Goal: Task Accomplishment & Management: Manage account settings

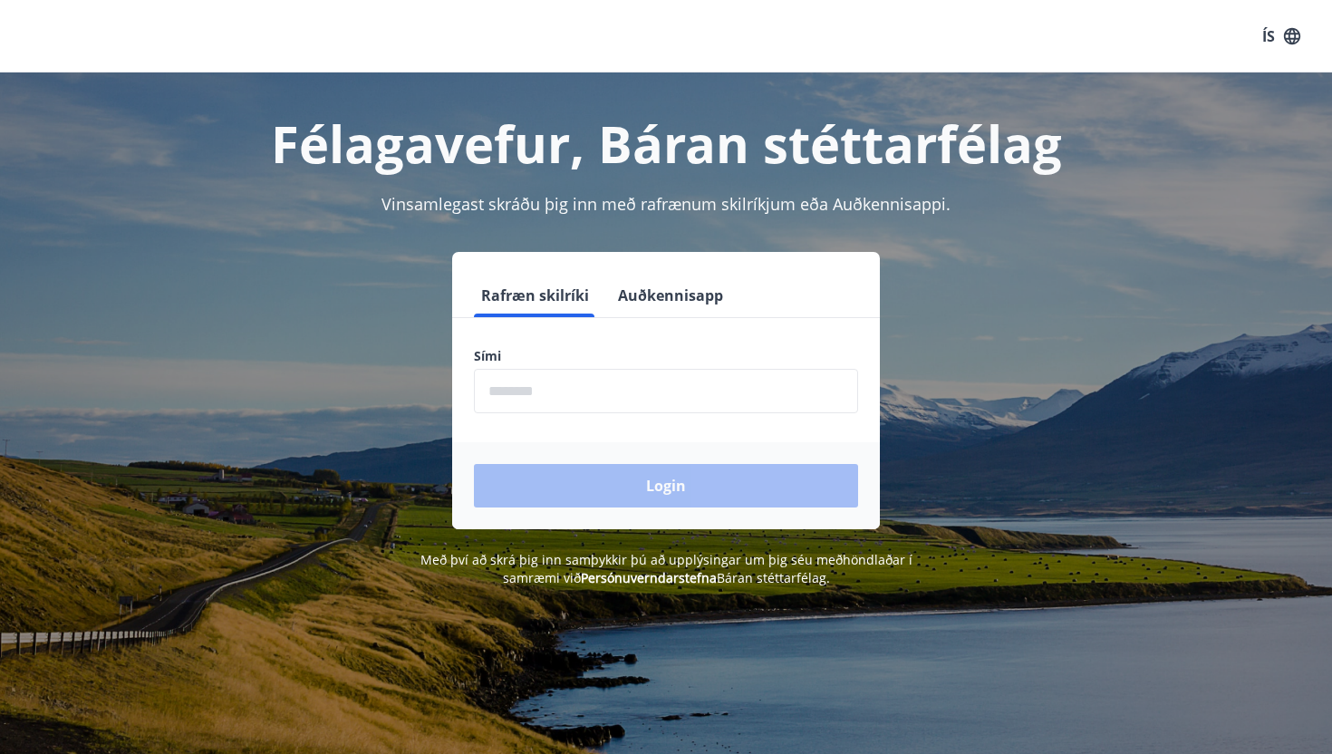
click at [680, 300] on button "Auðkennisapp" at bounding box center [671, 295] width 120 height 43
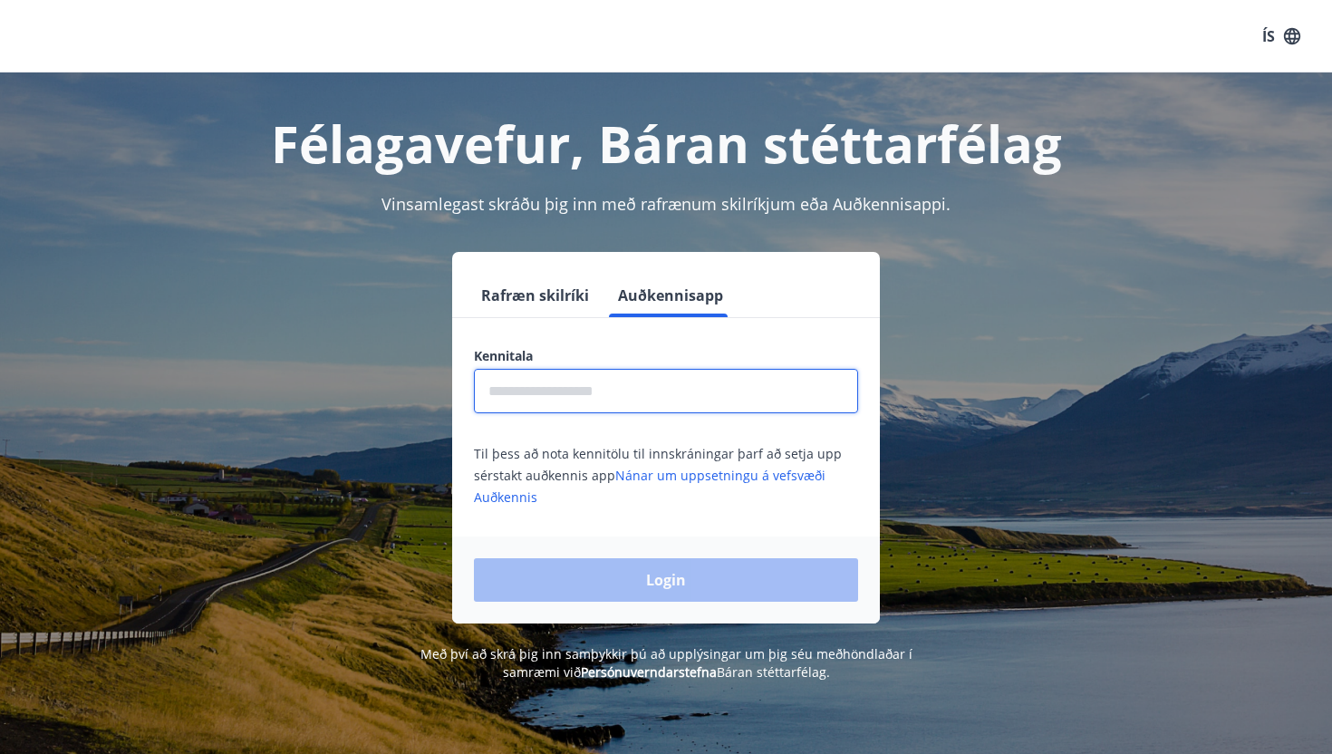
click at [673, 373] on input "text" at bounding box center [666, 391] width 384 height 44
type input "**********"
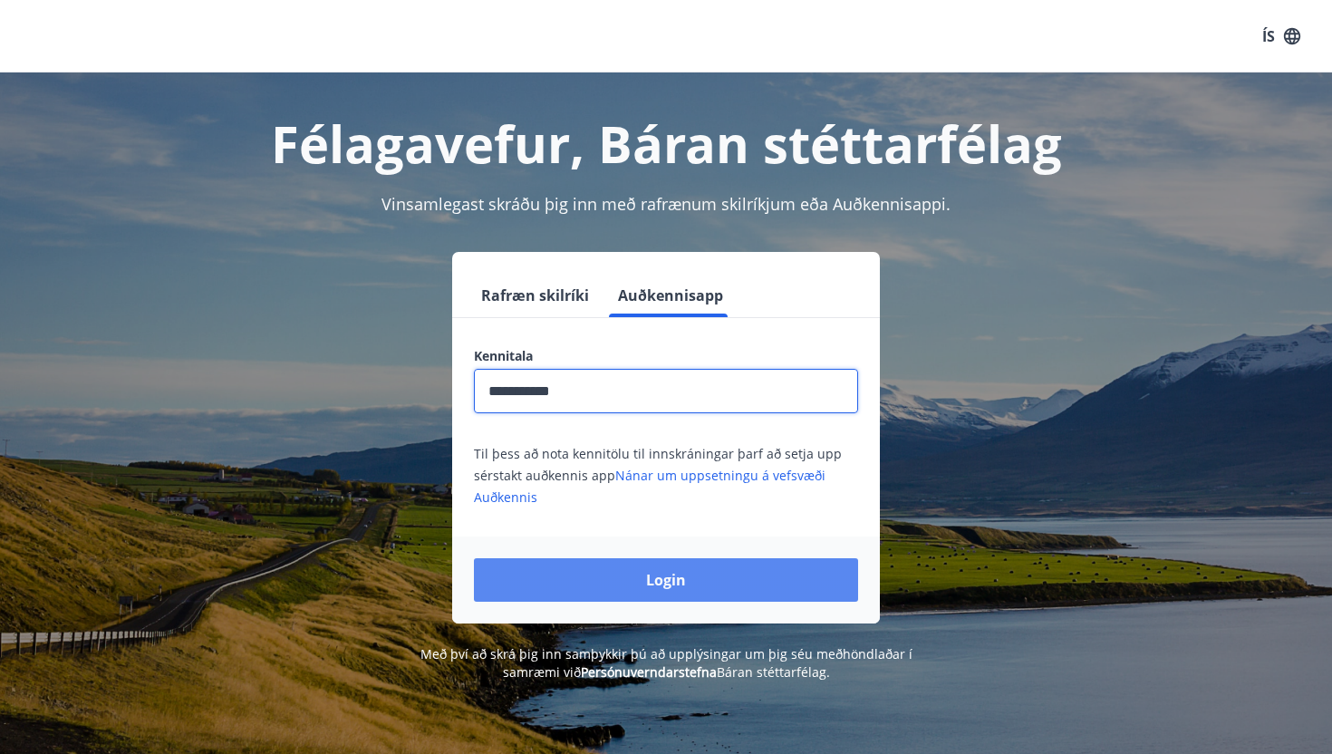
click at [713, 571] on button "Login" at bounding box center [666, 579] width 384 height 43
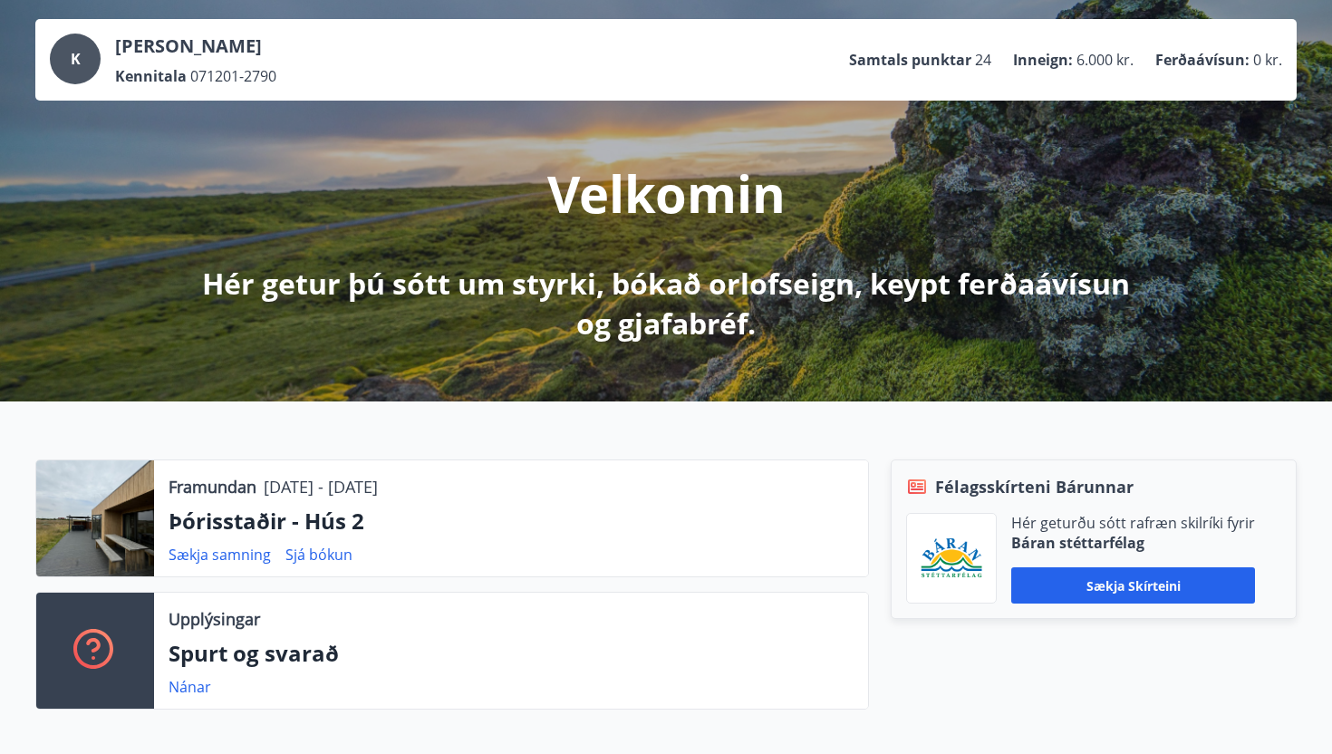
scroll to position [91, 0]
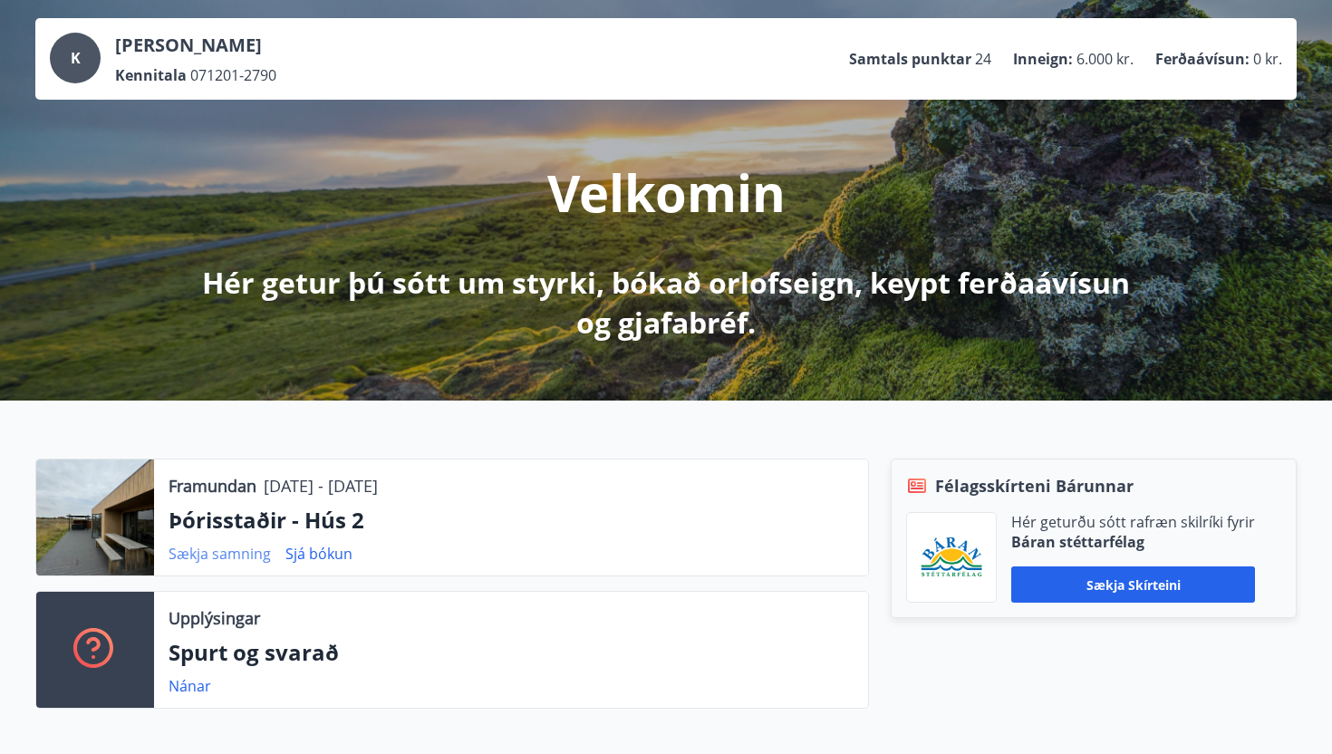
click at [241, 557] on link "Sækja samning" at bounding box center [219, 553] width 102 height 20
click at [329, 553] on link "Sjá bókun" at bounding box center [318, 553] width 67 height 20
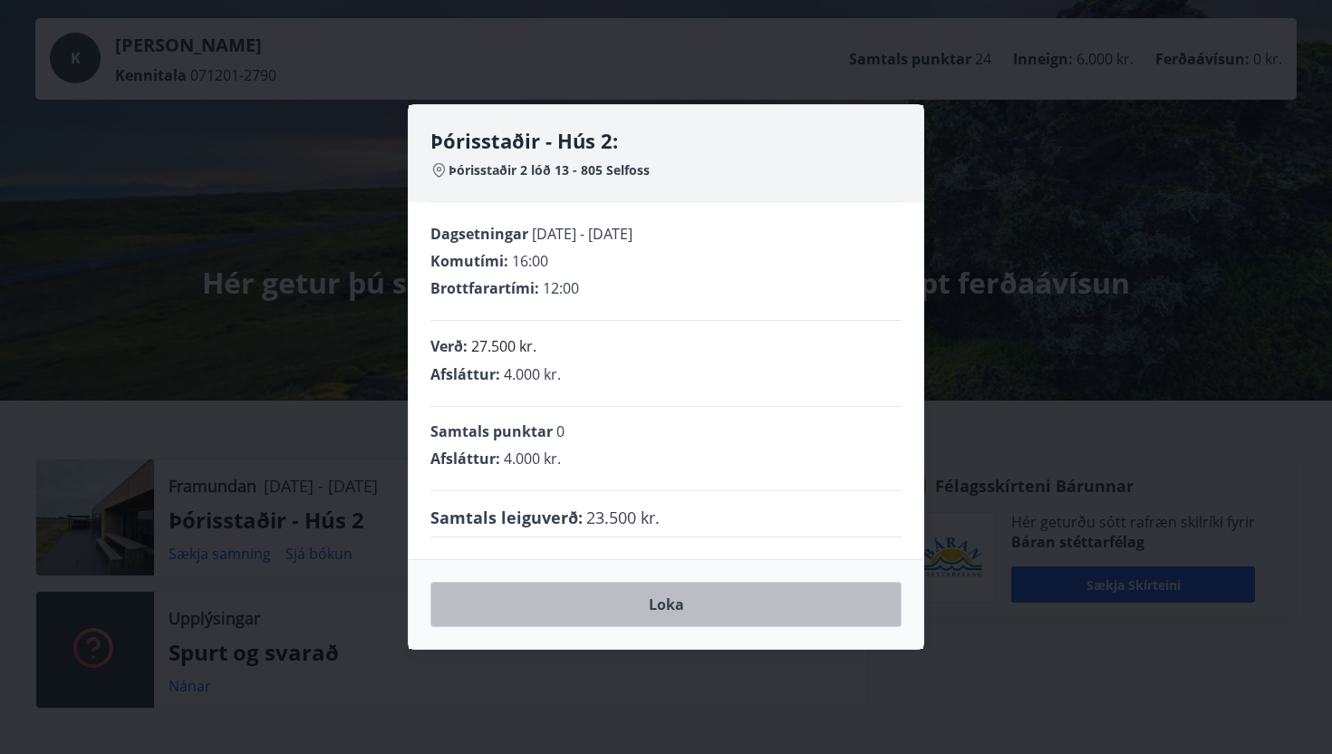
click at [624, 610] on button "Loka" at bounding box center [665, 604] width 471 height 45
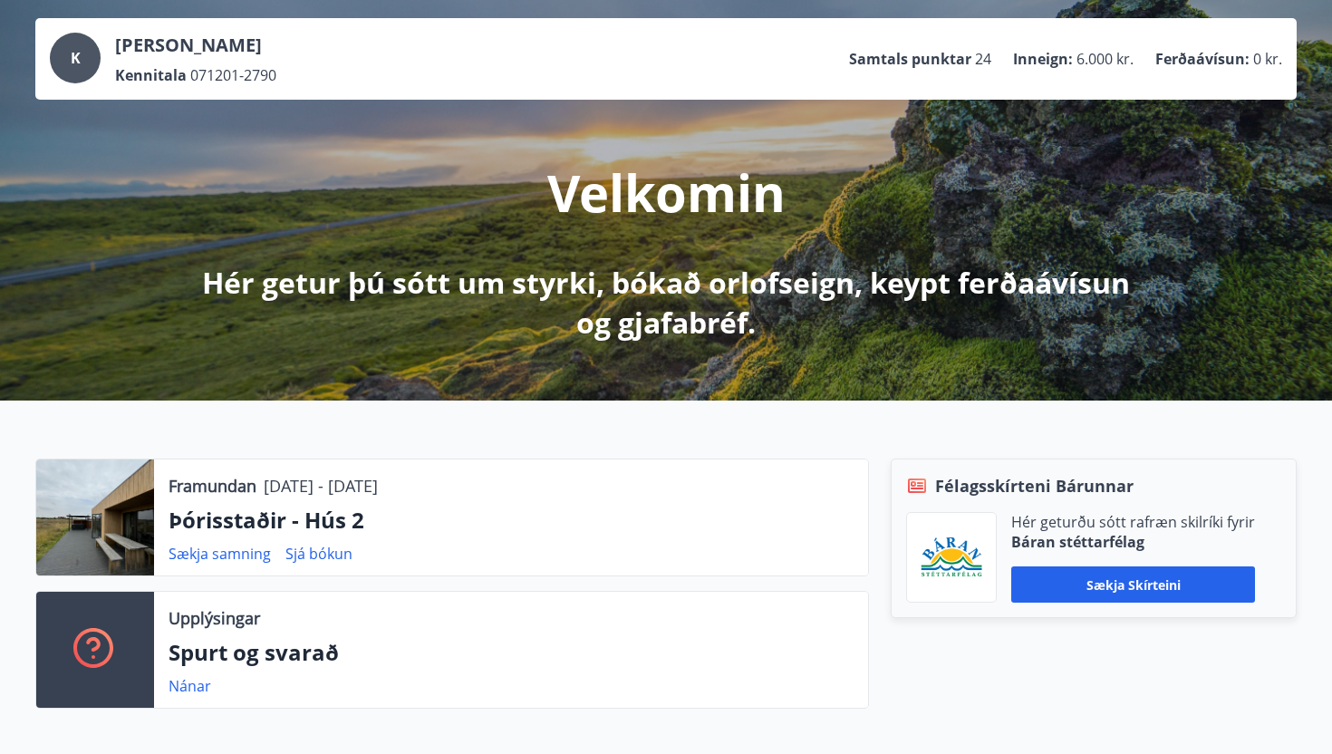
click at [115, 524] on div at bounding box center [95, 517] width 118 height 116
click at [239, 489] on p "Framundan" at bounding box center [212, 486] width 88 height 24
click at [239, 529] on p "Þórisstaðir - Hús 2" at bounding box center [510, 520] width 685 height 31
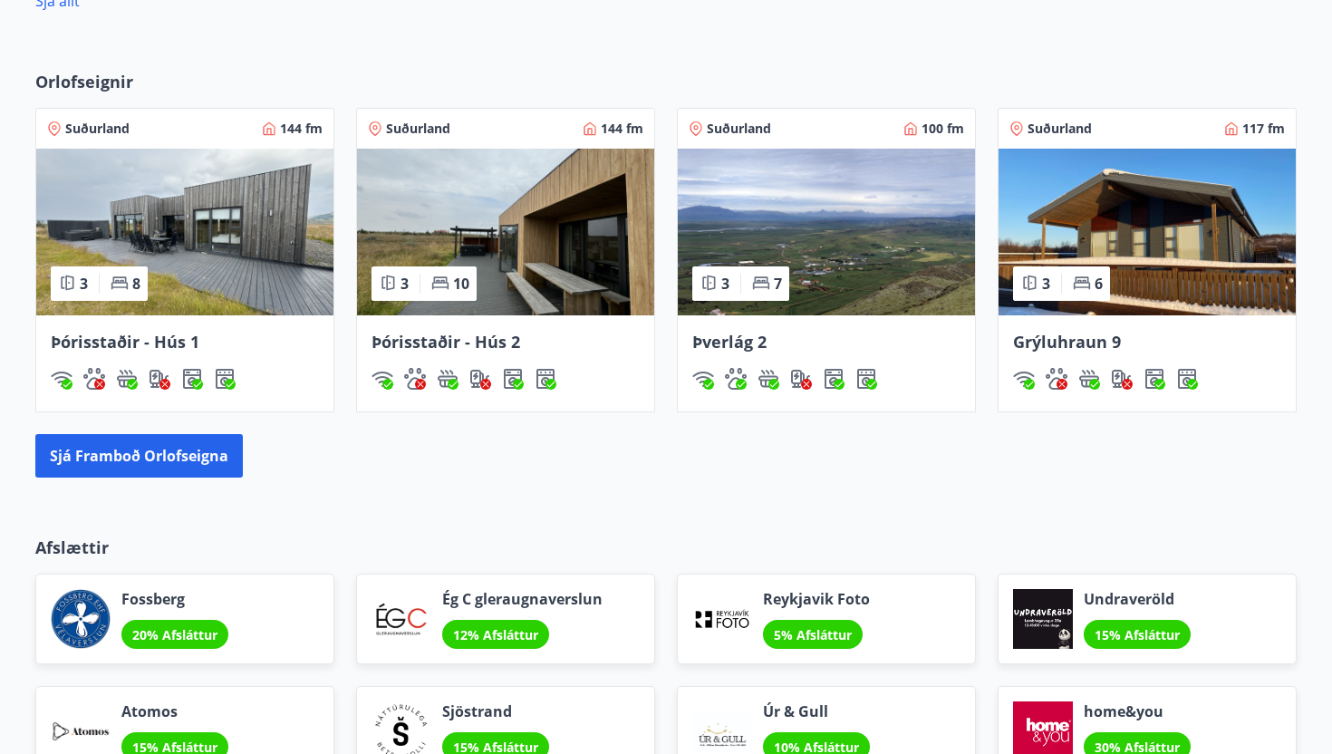
scroll to position [1169, 0]
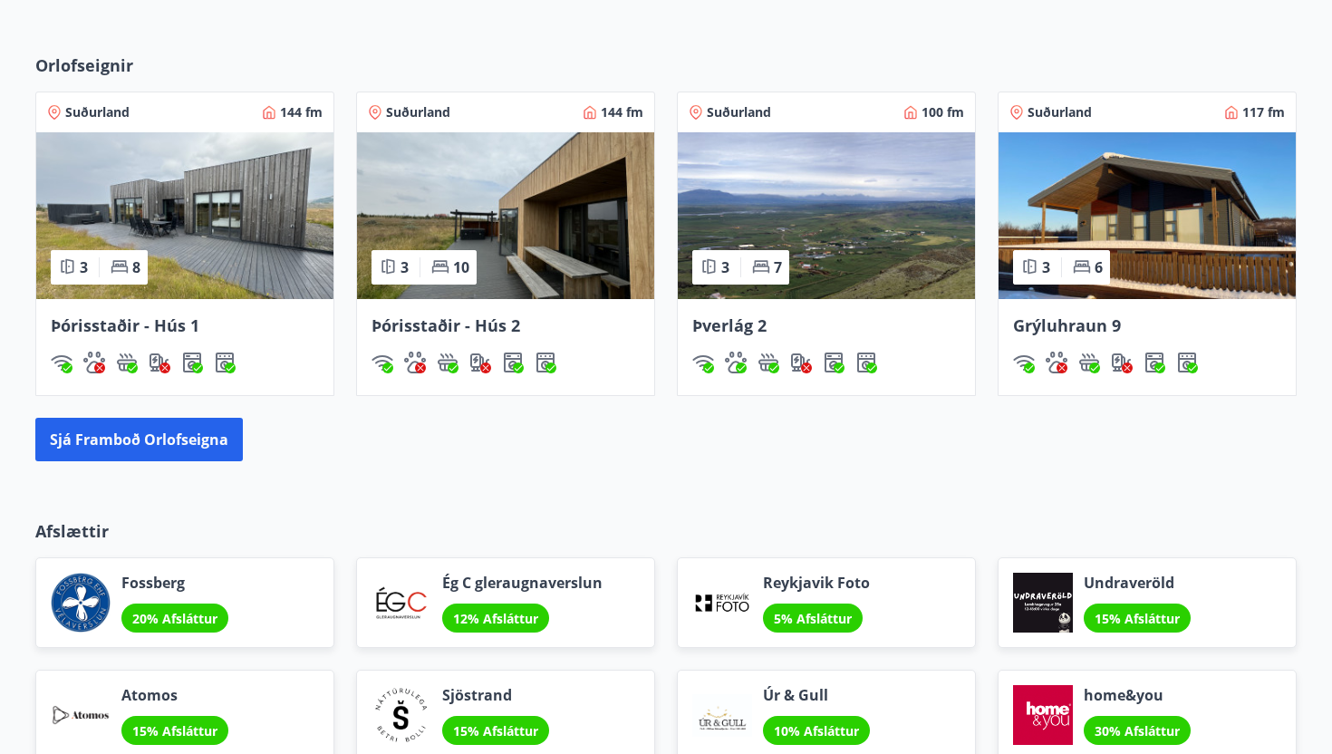
click at [490, 327] on span "Þórisstaðir - Hús 2" at bounding box center [445, 325] width 149 height 22
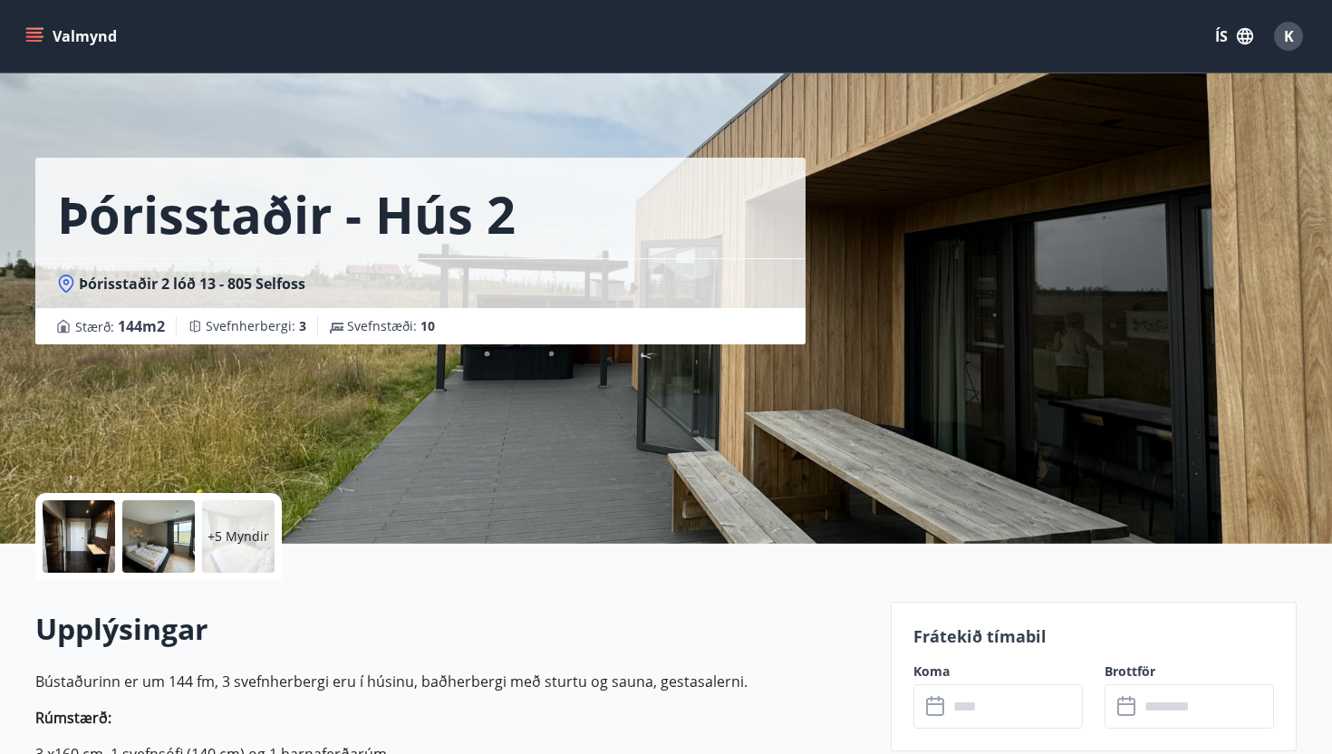
click at [226, 534] on p "+5 Myndir" at bounding box center [238, 536] width 62 height 18
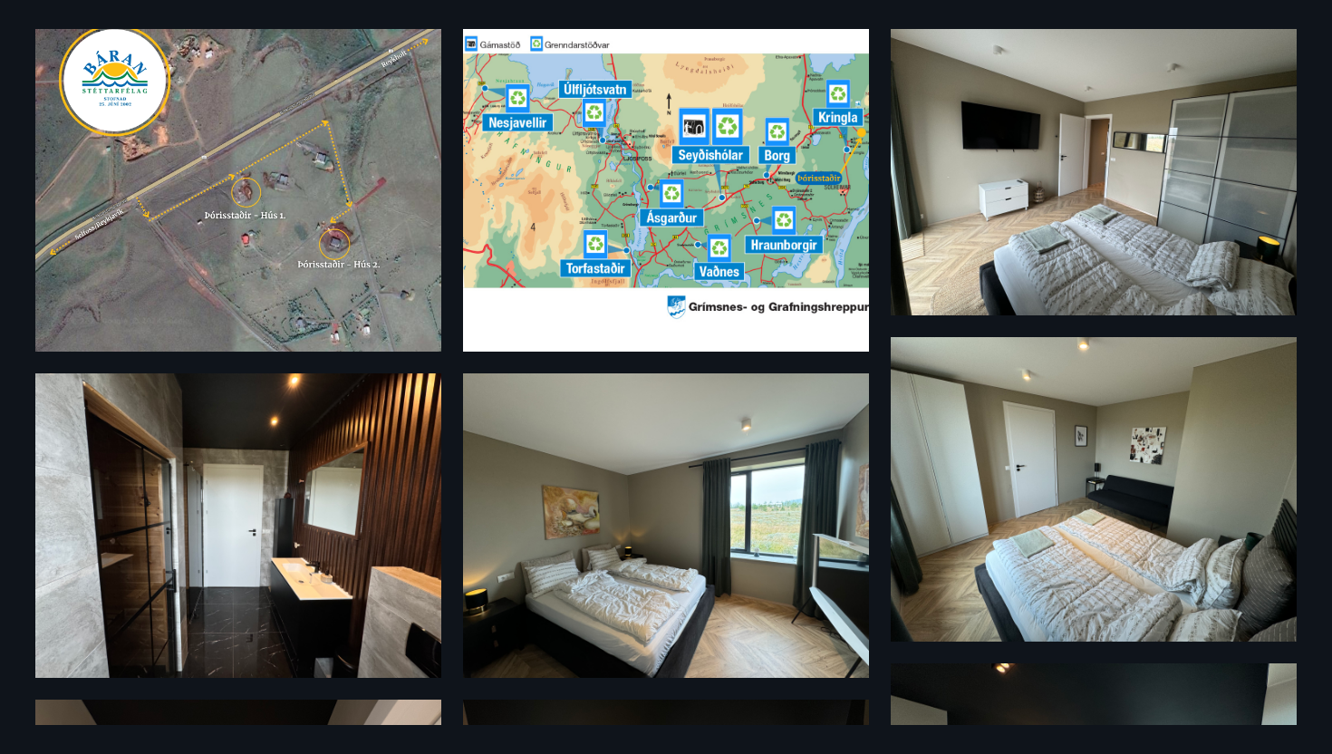
scroll to position [90, 0]
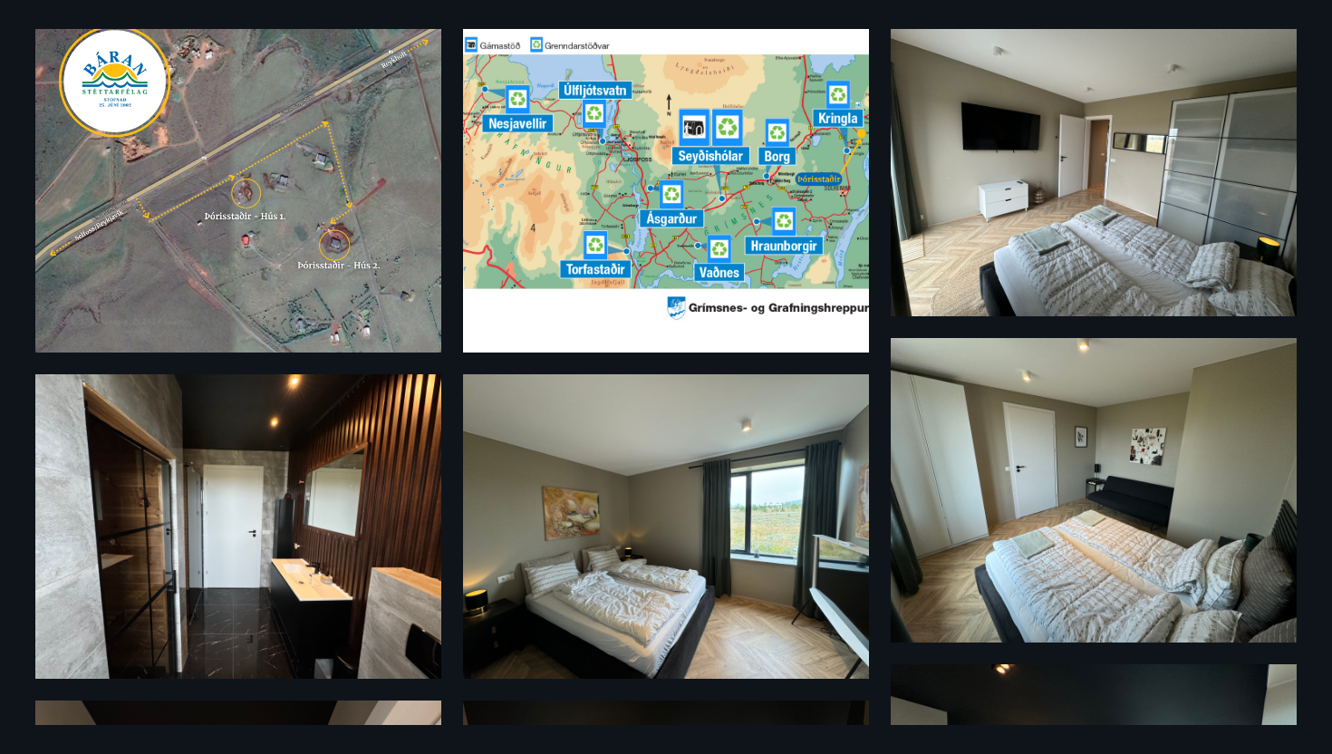
click at [681, 223] on img at bounding box center [666, 182] width 406 height 341
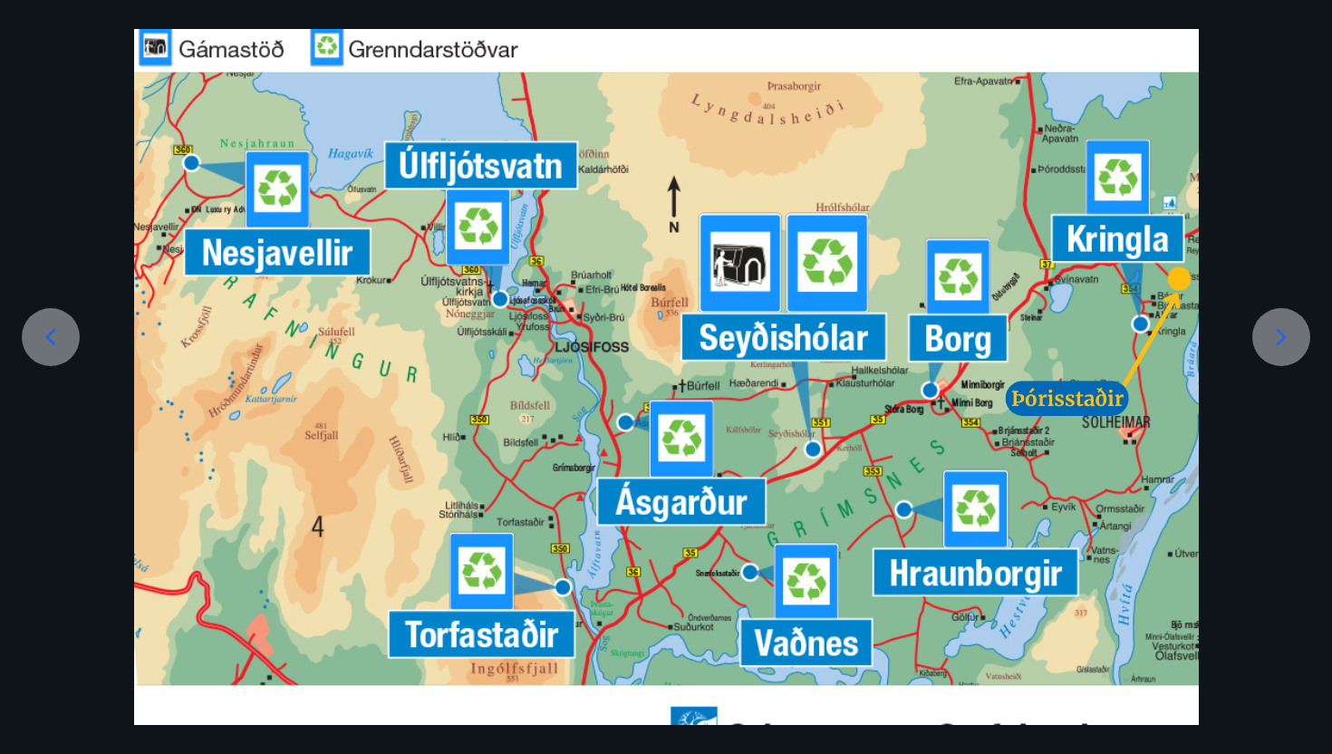
scroll to position [146, 0]
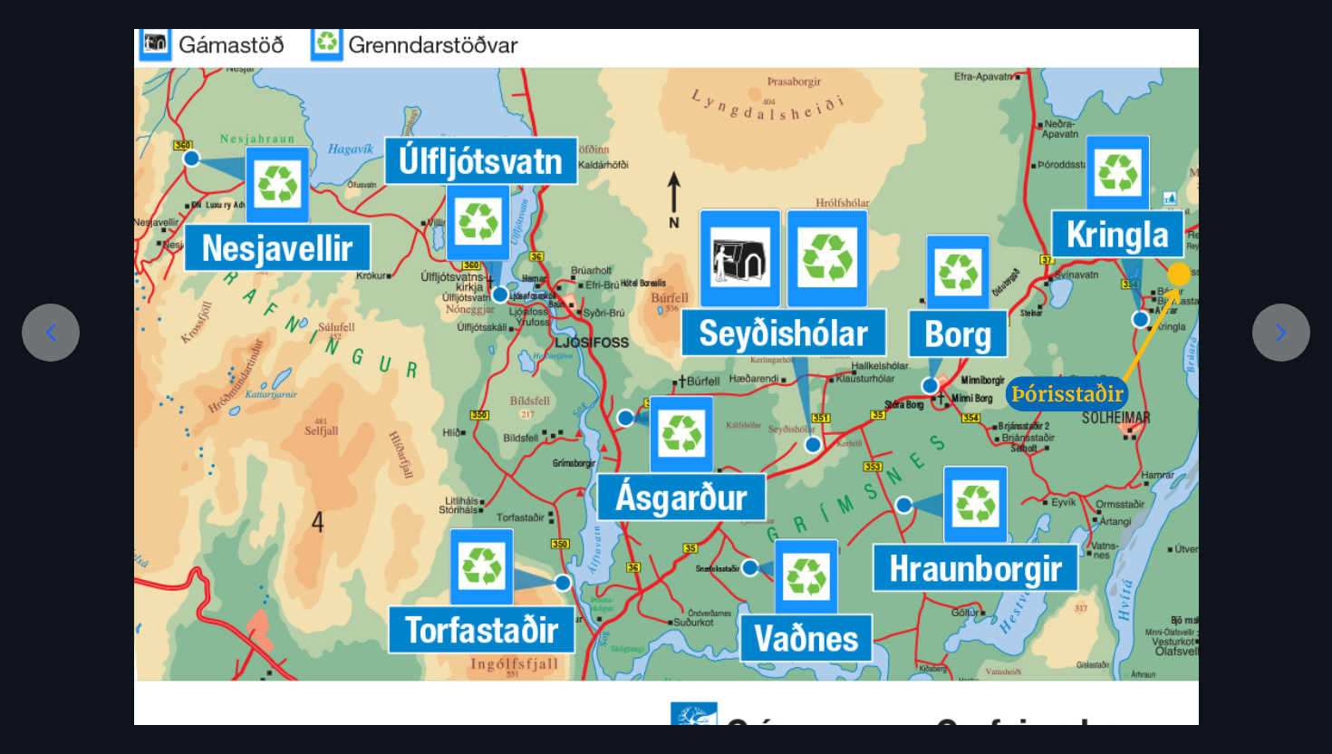
click at [1275, 194] on div at bounding box center [666, 402] width 1332 height 892
click at [65, 344] on div at bounding box center [51, 332] width 58 height 58
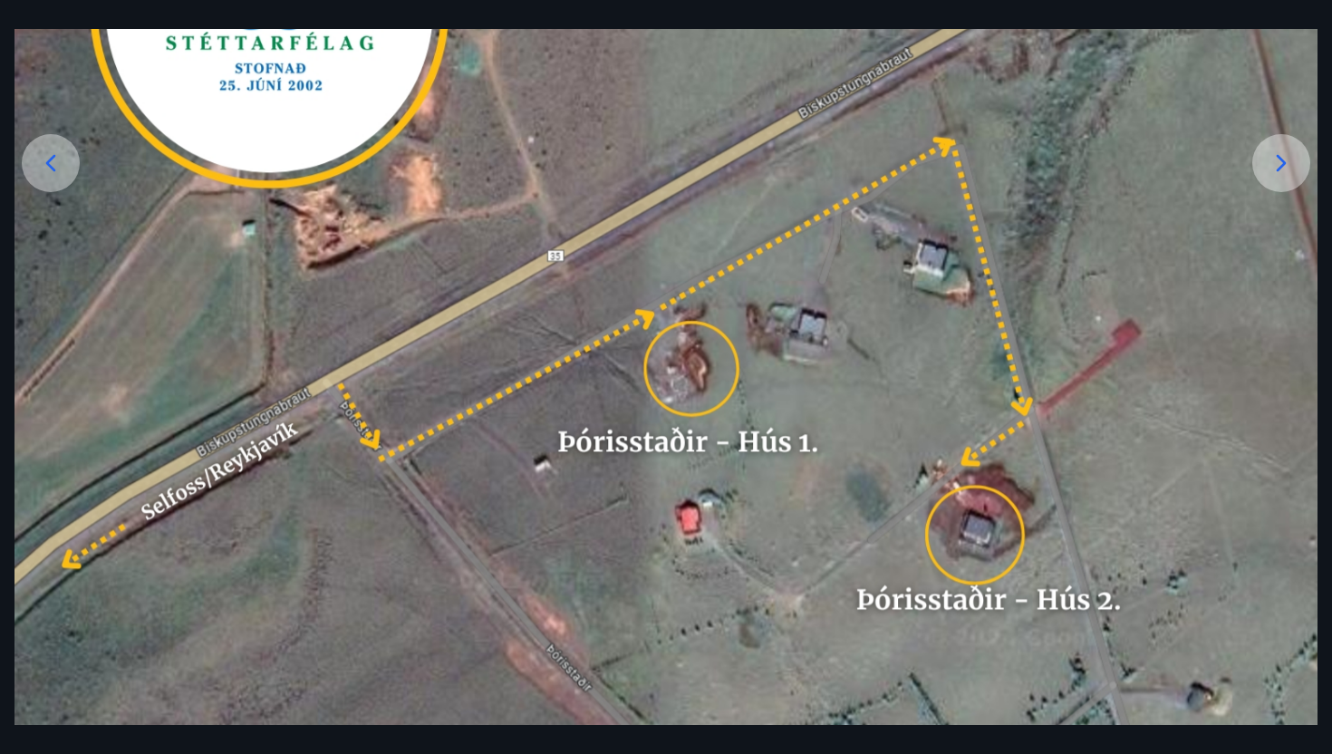
scroll to position [304, 0]
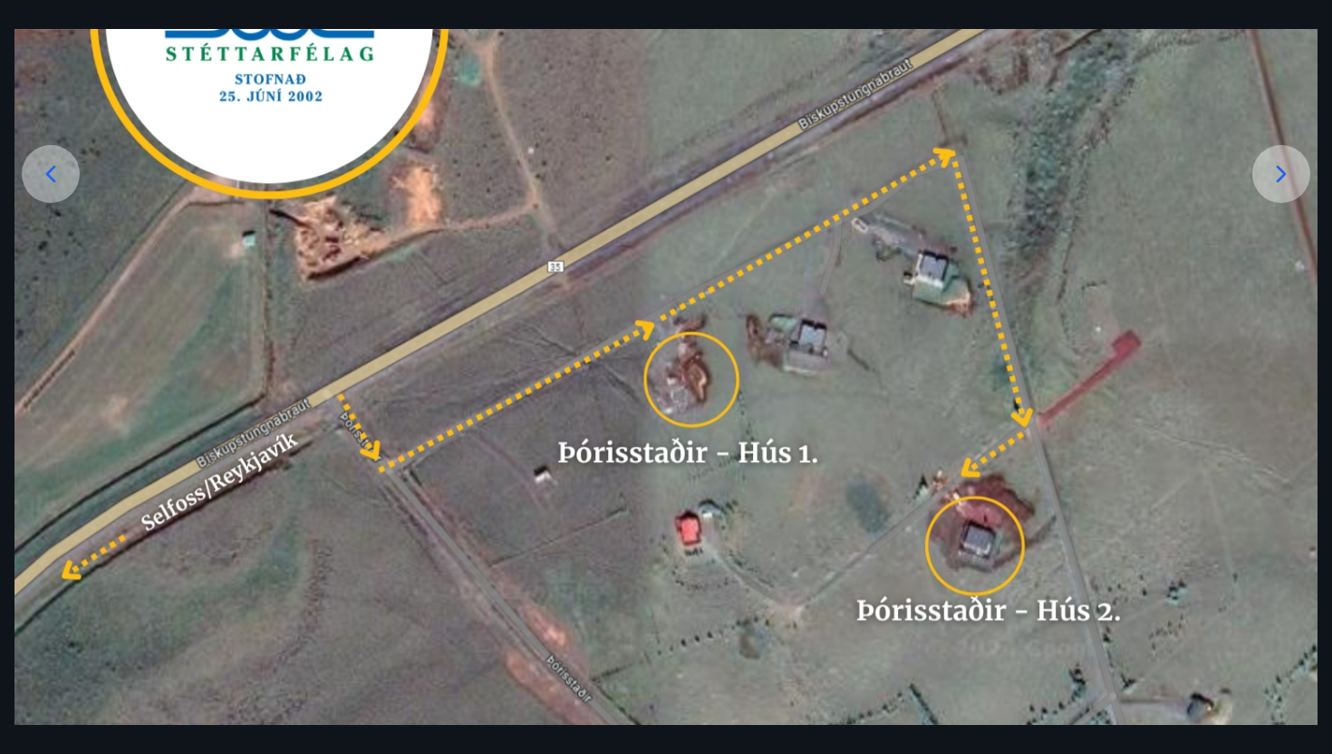
click at [80, 9] on div "1 af 11" at bounding box center [666, 377] width 1332 height 754
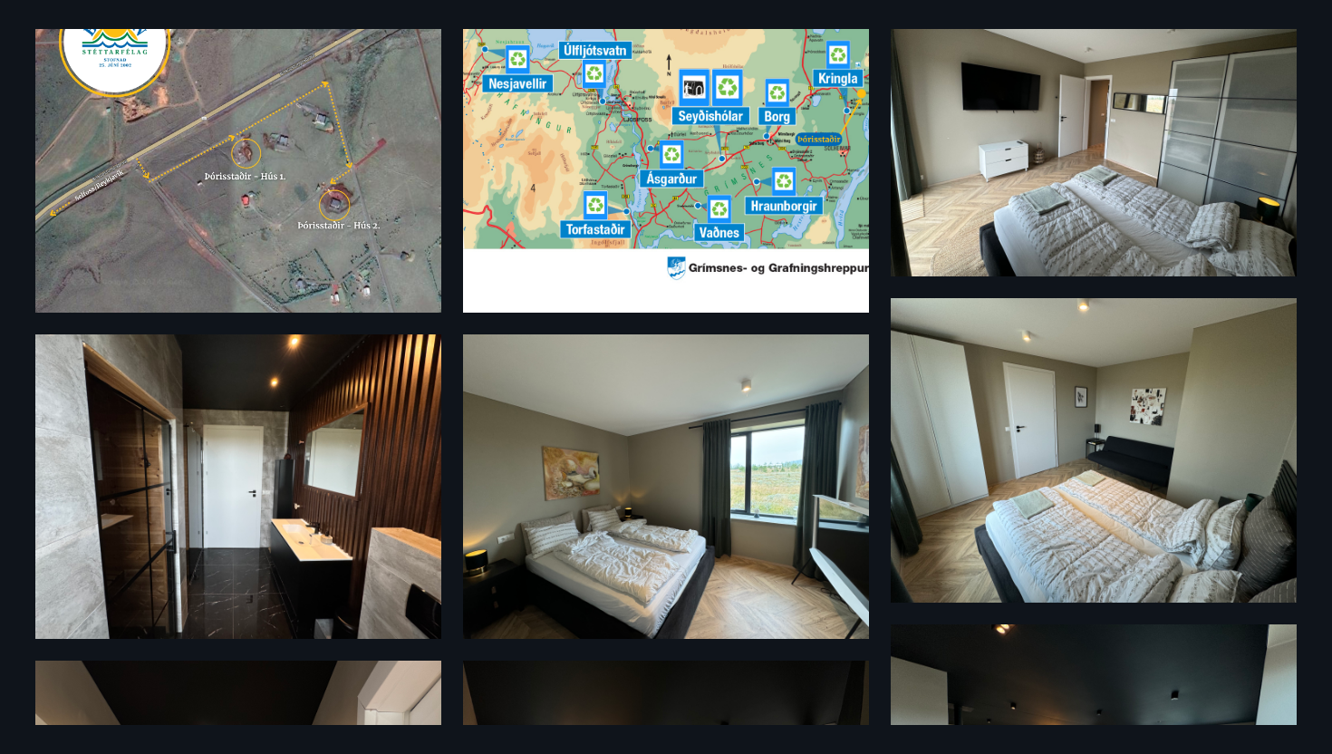
scroll to position [0, 0]
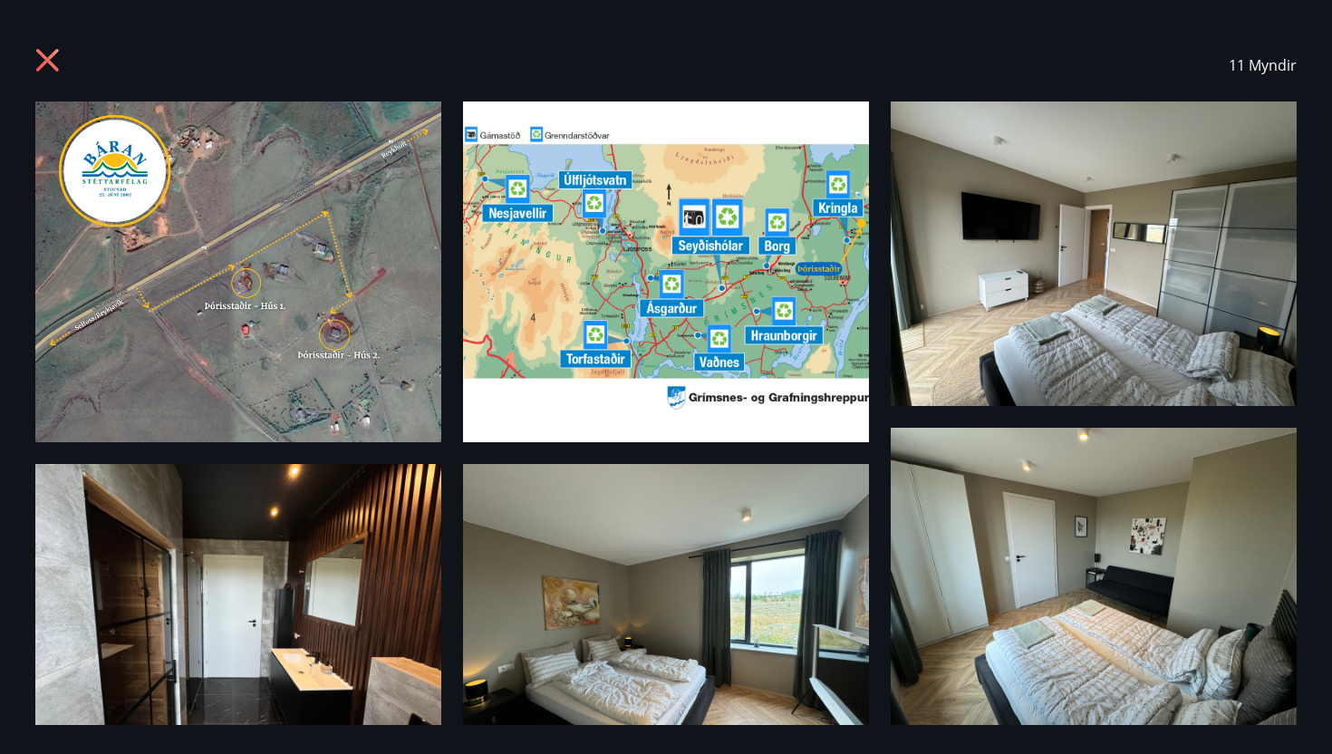
click at [41, 69] on icon at bounding box center [49, 62] width 29 height 29
